Goal: Information Seeking & Learning: Check status

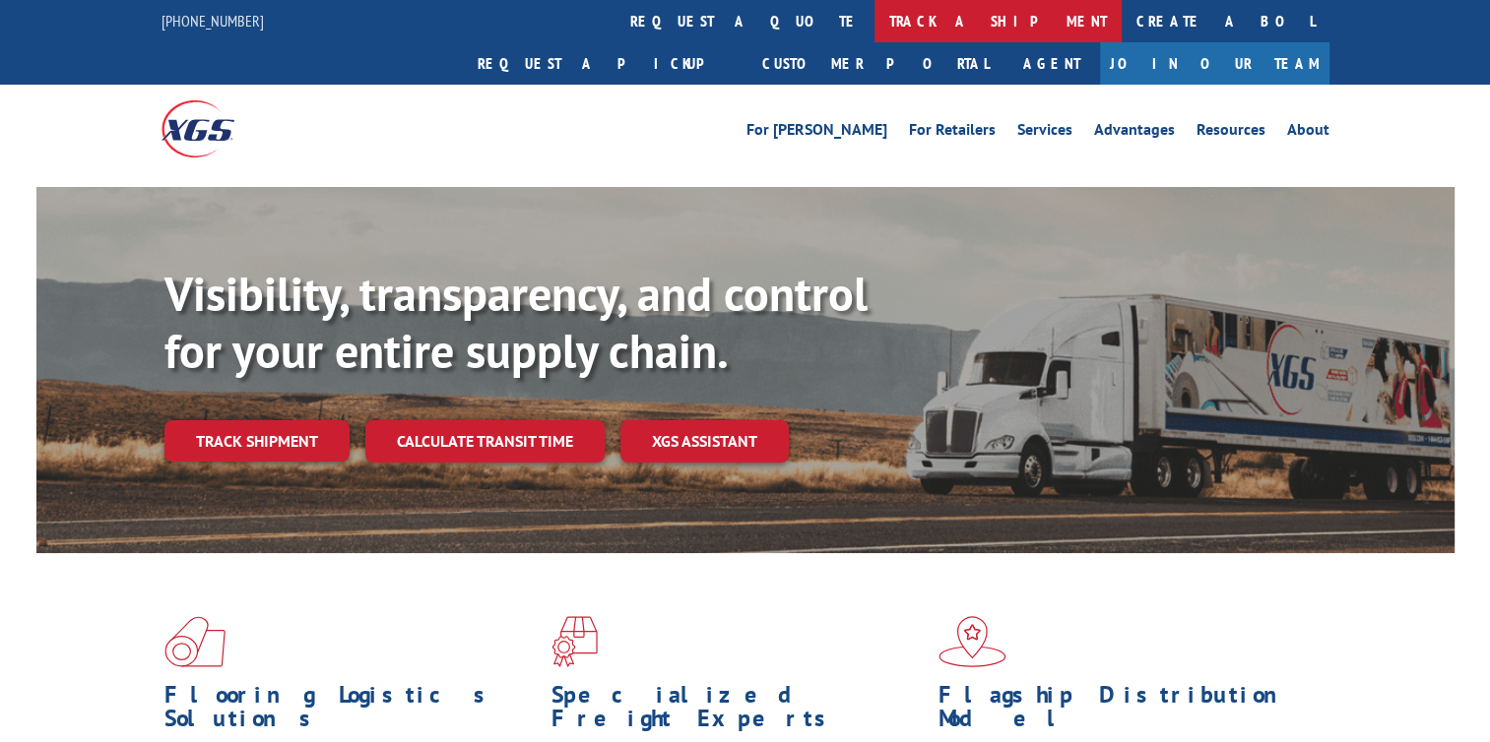
click at [874, 11] on link "track a shipment" at bounding box center [997, 21] width 247 height 42
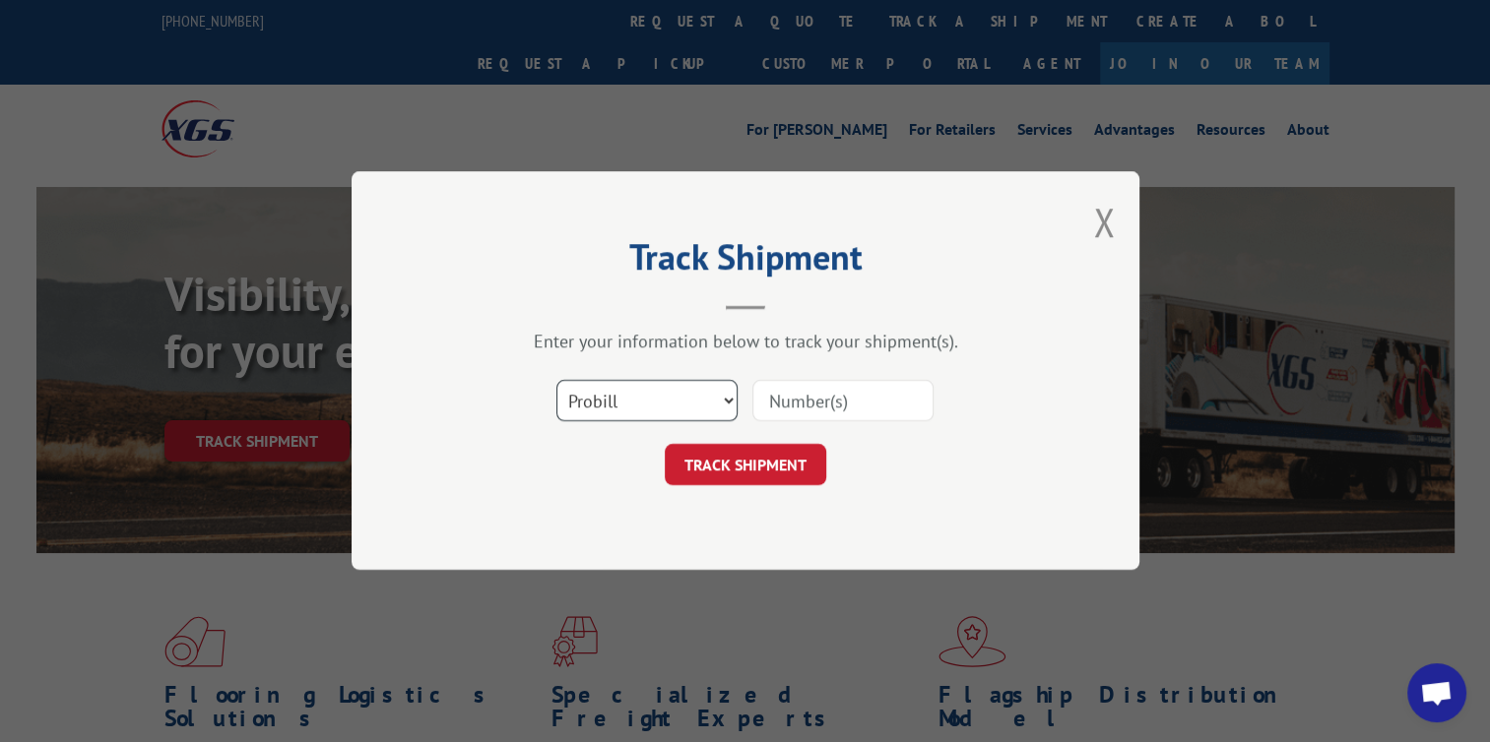
click at [726, 398] on select "Select category... Probill BOL PO" at bounding box center [646, 401] width 181 height 41
select select "bol"
click at [556, 381] on select "Select category... Probill BOL PO" at bounding box center [646, 401] width 181 height 41
click at [575, 401] on select "Select category... Probill BOL PO" at bounding box center [646, 401] width 181 height 41
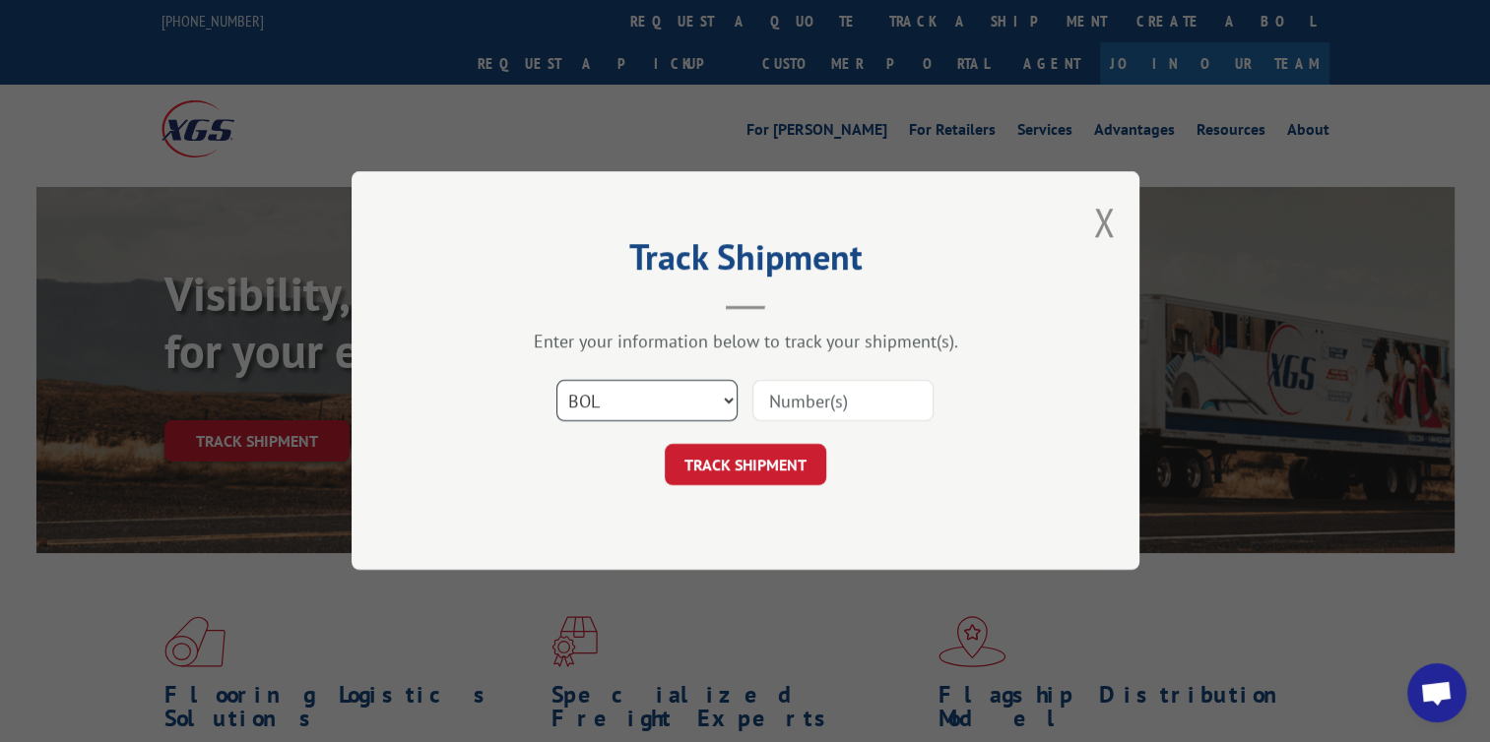
click at [575, 401] on select "Select category... Probill BOL PO" at bounding box center [646, 401] width 181 height 41
click at [773, 408] on input at bounding box center [842, 401] width 181 height 41
paste input "500227"
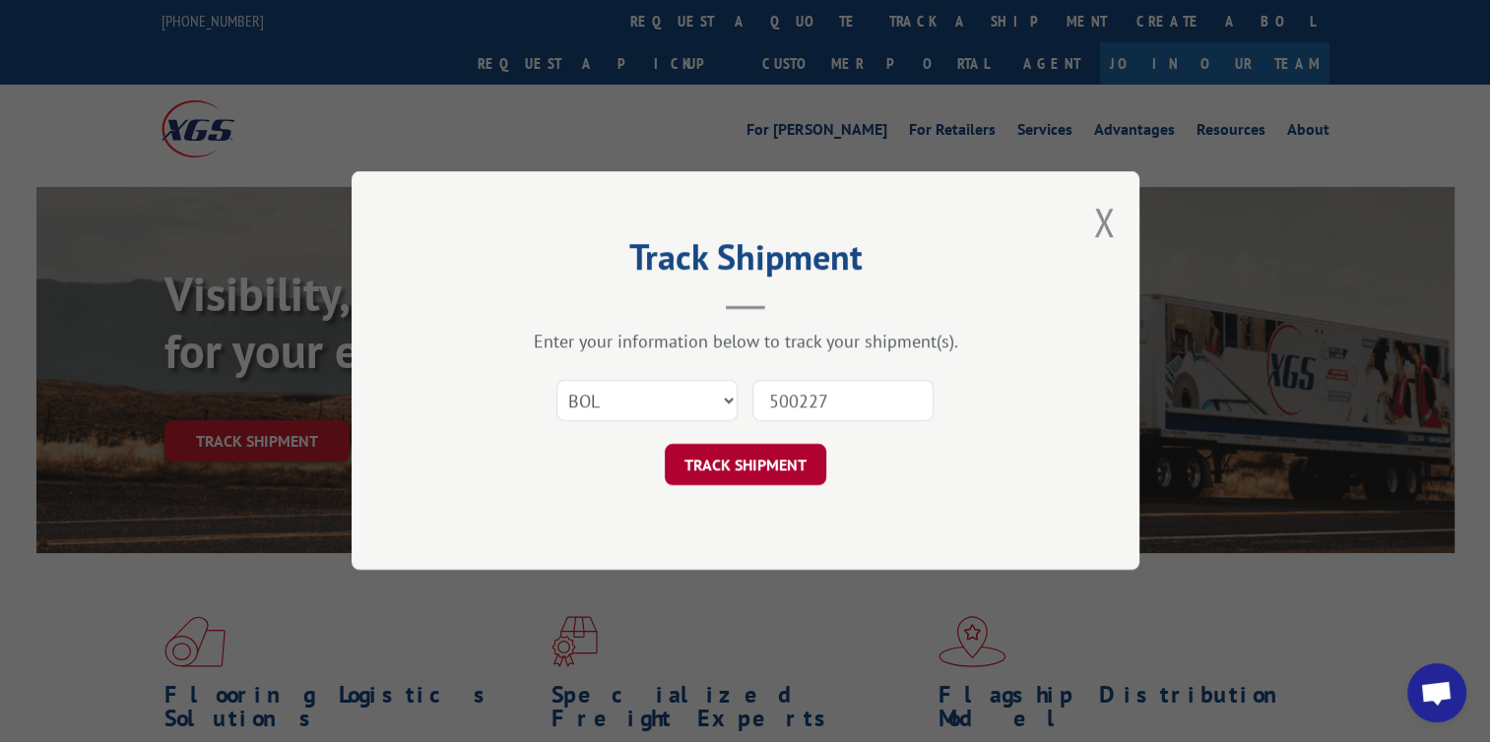
type input "500227"
click at [740, 456] on button "TRACK SHIPMENT" at bounding box center [745, 465] width 161 height 41
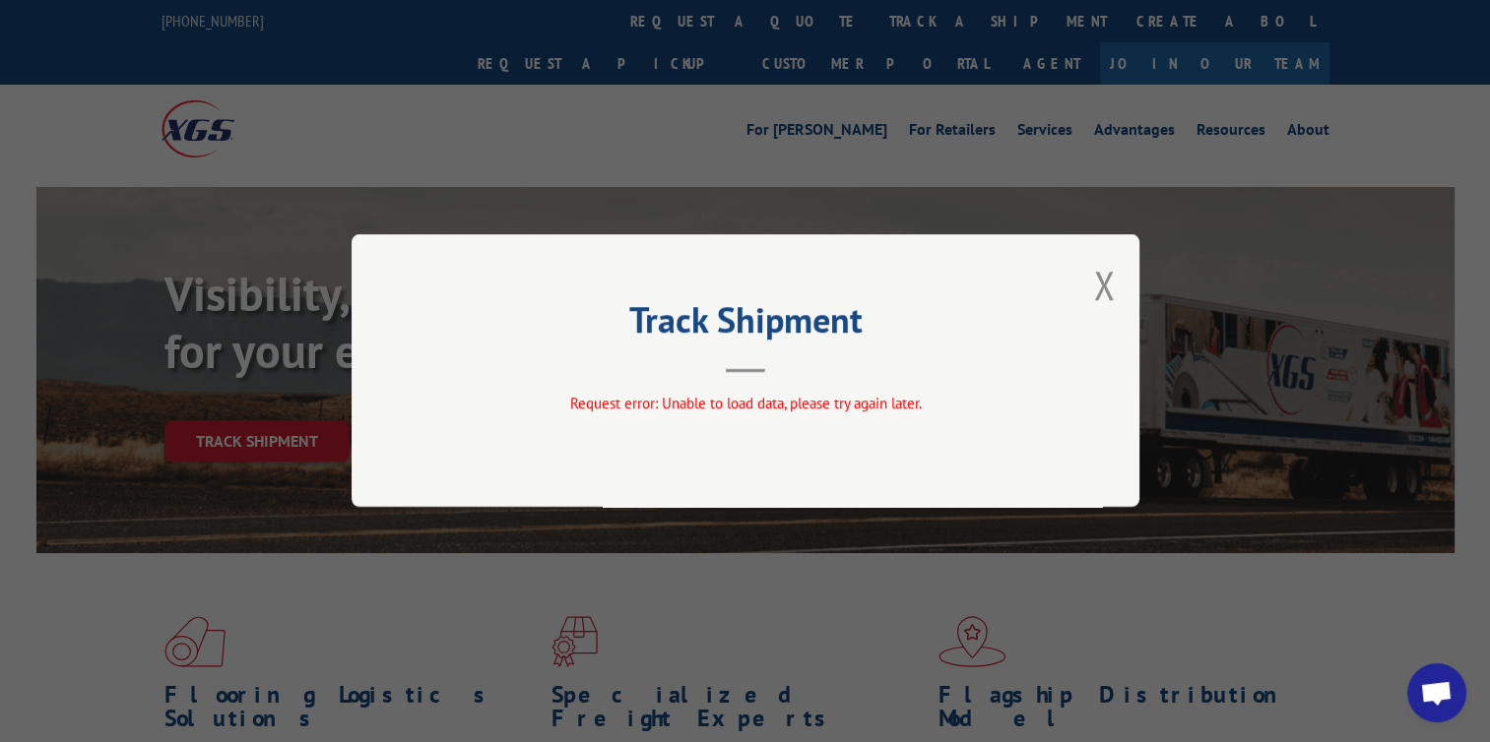
click at [1105, 276] on button "Close modal" at bounding box center [1104, 285] width 22 height 52
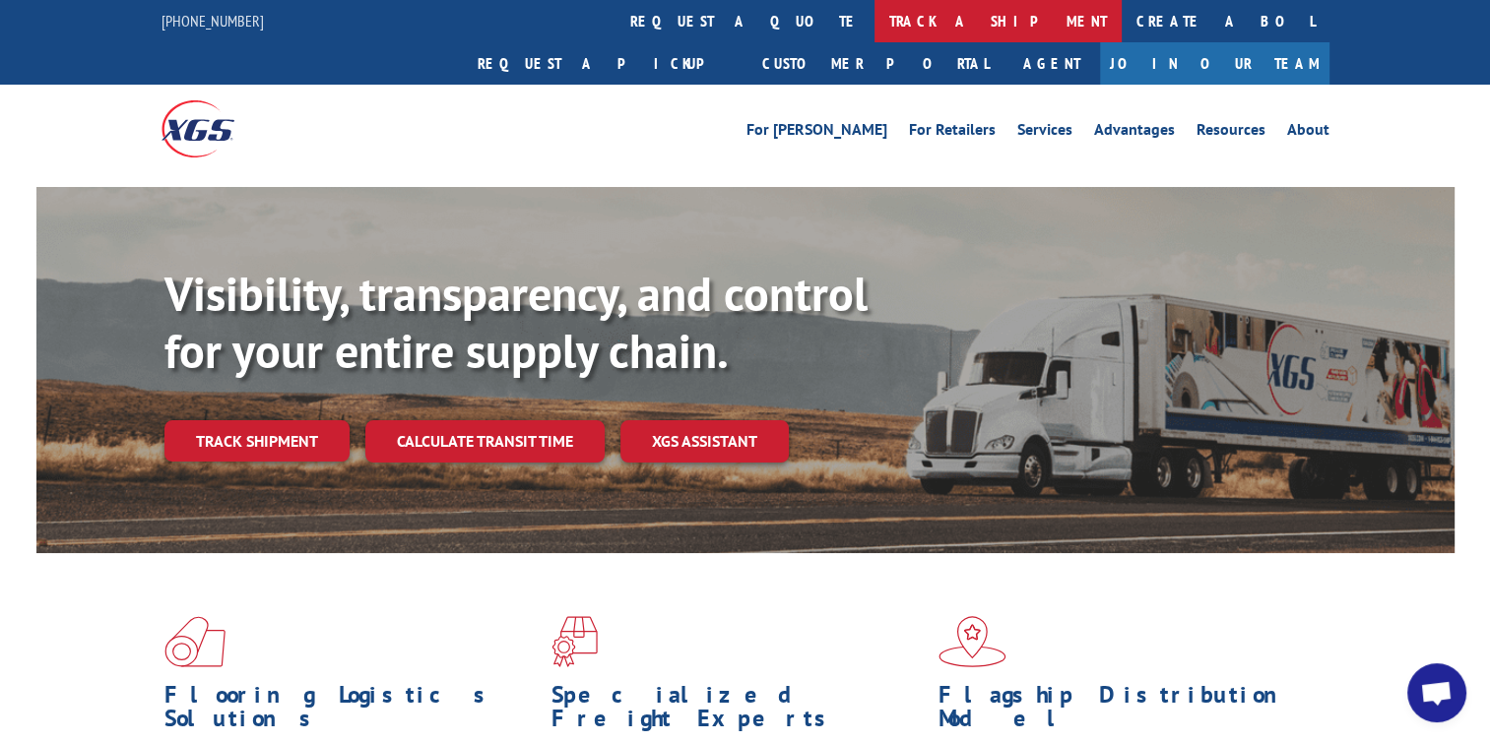
click at [874, 22] on link "track a shipment" at bounding box center [997, 21] width 247 height 42
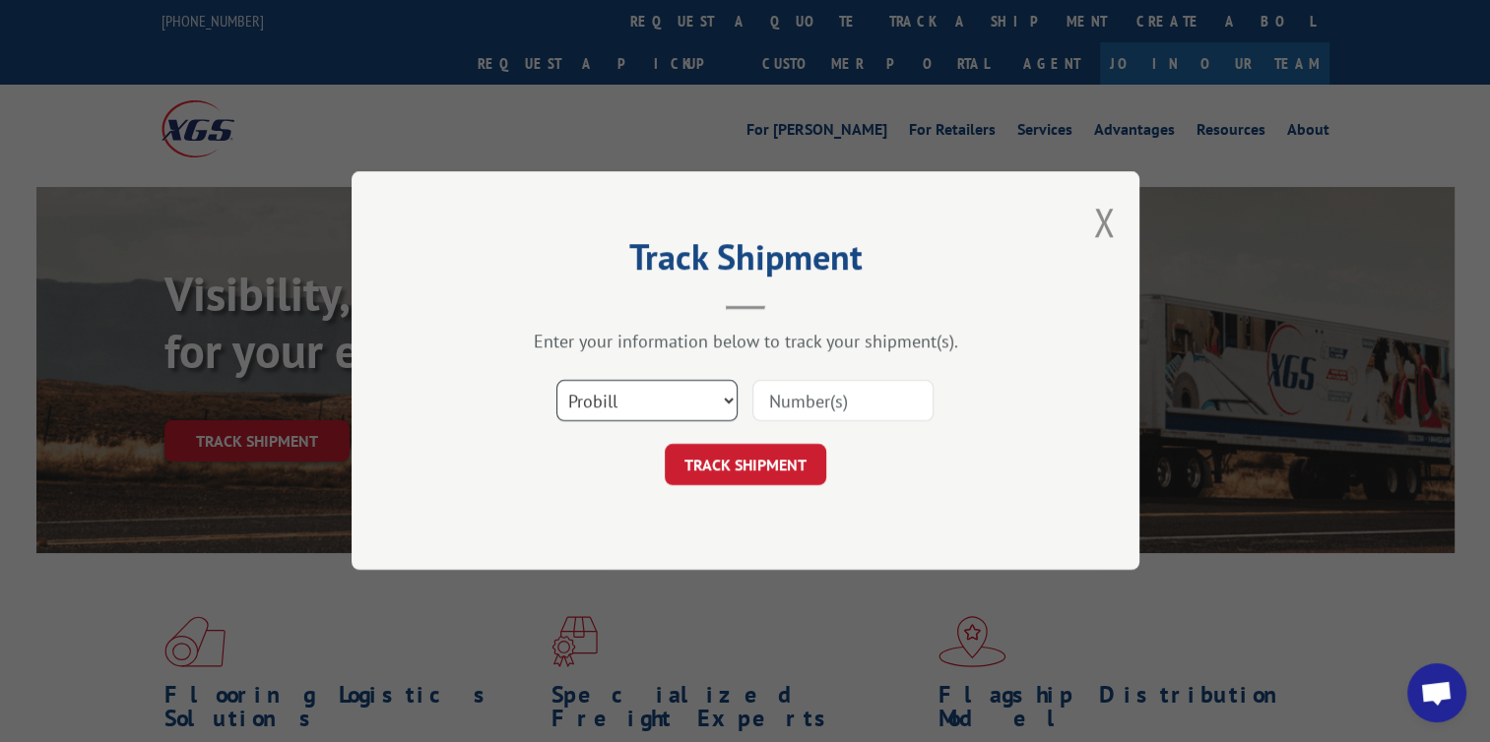
click at [722, 402] on select "Select category... Probill BOL PO" at bounding box center [646, 401] width 181 height 41
select select "bol"
click at [556, 381] on select "Select category... Probill BOL PO" at bounding box center [646, 401] width 181 height 41
click at [772, 396] on input at bounding box center [842, 401] width 181 height 41
paste input "500227"
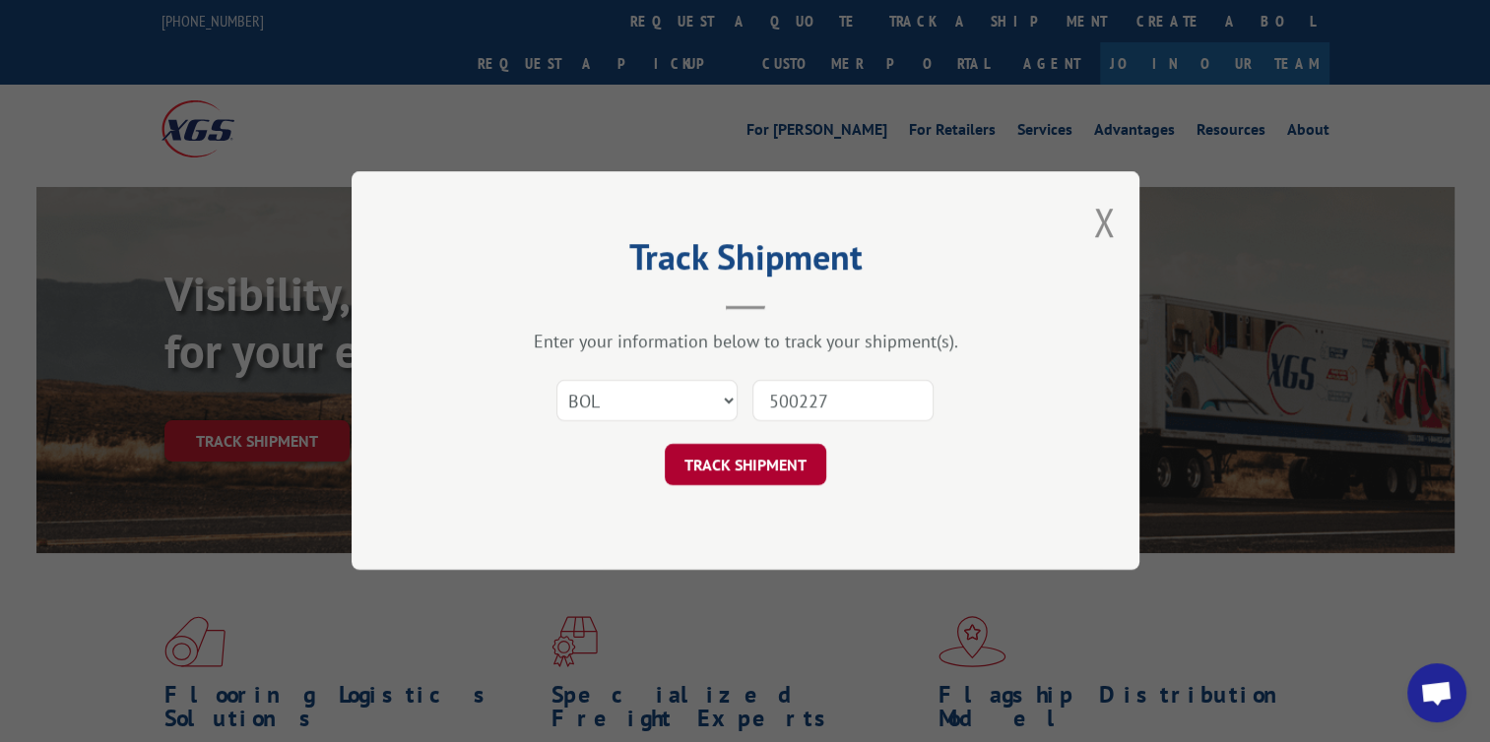
type input "500227"
click at [741, 467] on button "TRACK SHIPMENT" at bounding box center [745, 465] width 161 height 41
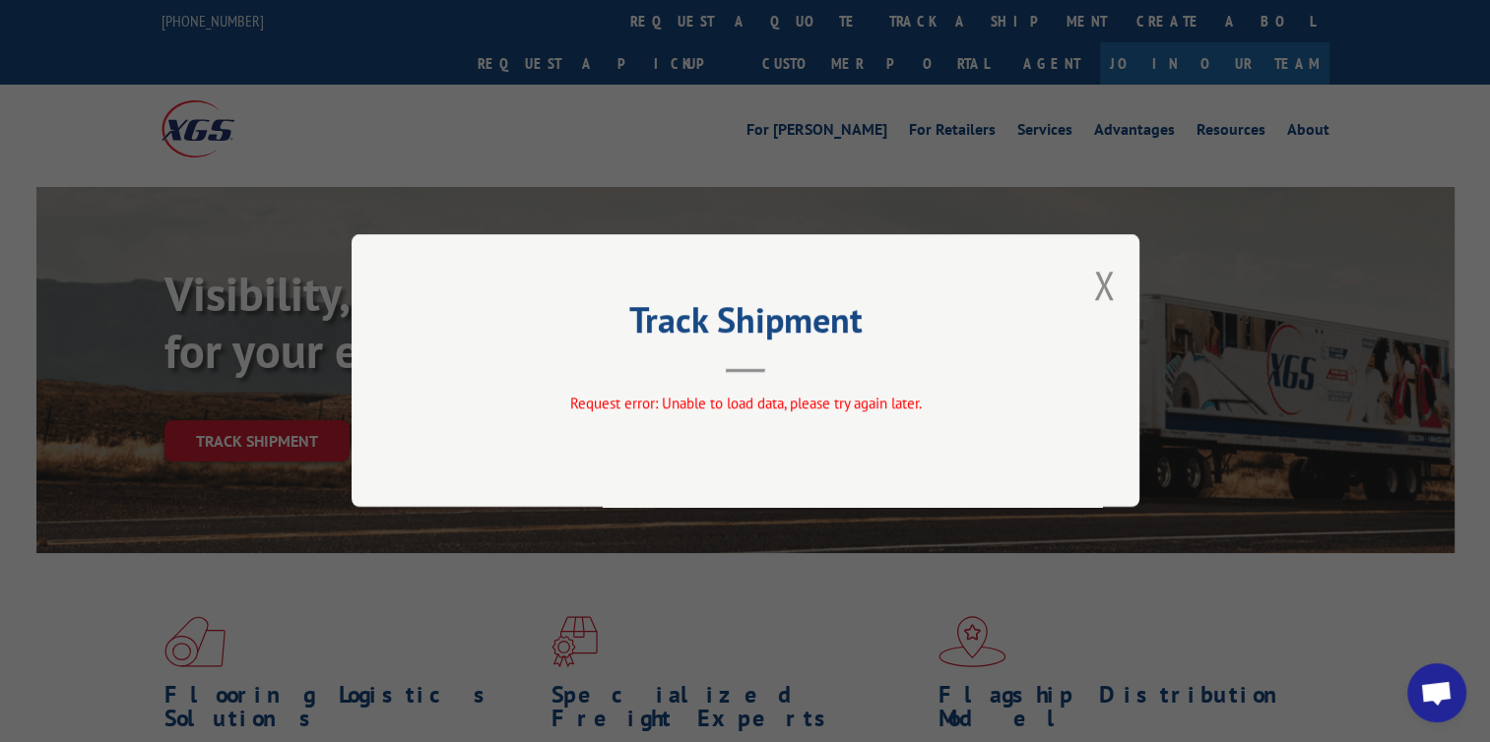
click at [1101, 286] on button "Close modal" at bounding box center [1104, 285] width 22 height 52
